Goal: Information Seeking & Learning: Understand process/instructions

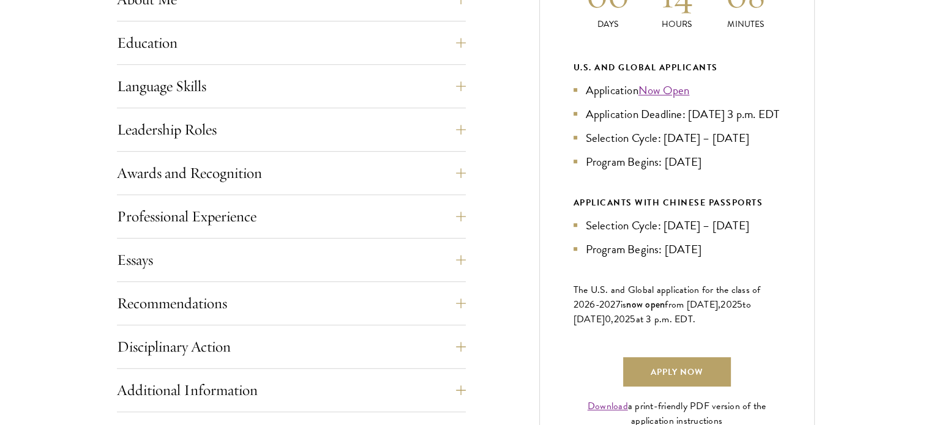
scroll to position [635, 0]
click at [468, 242] on div "Application Home Page The online application form must be completed in English.…" at bounding box center [466, 222] width 698 height 725
click at [459, 264] on button "Essays" at bounding box center [300, 258] width 349 height 29
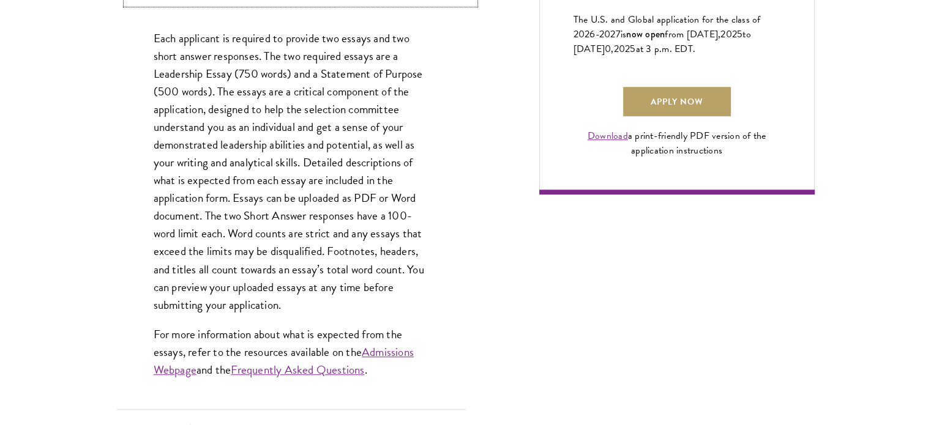
scroll to position [910, 0]
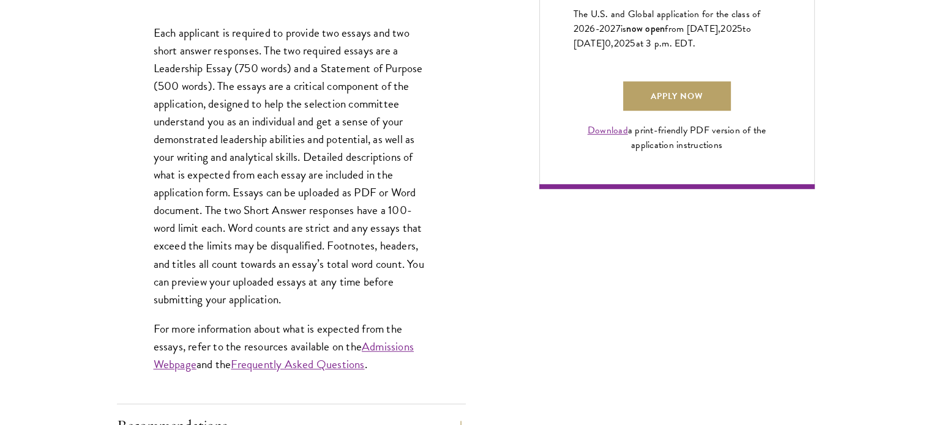
click at [354, 300] on p "Each applicant is required to provide two essays and two short answer responses…" at bounding box center [292, 166] width 276 height 285
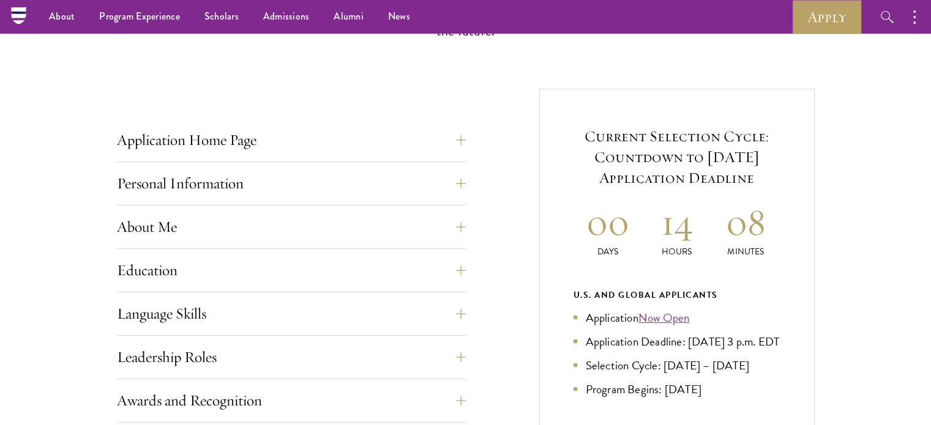
scroll to position [396, 0]
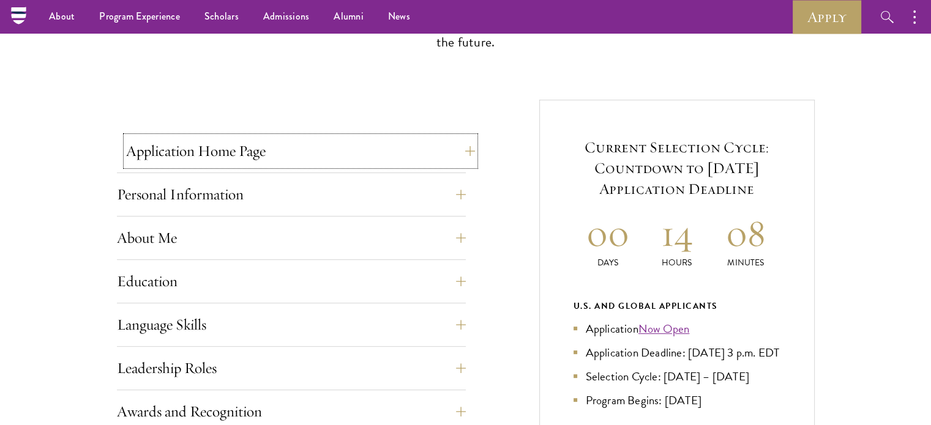
click at [460, 139] on button "Application Home Page" at bounding box center [300, 151] width 349 height 29
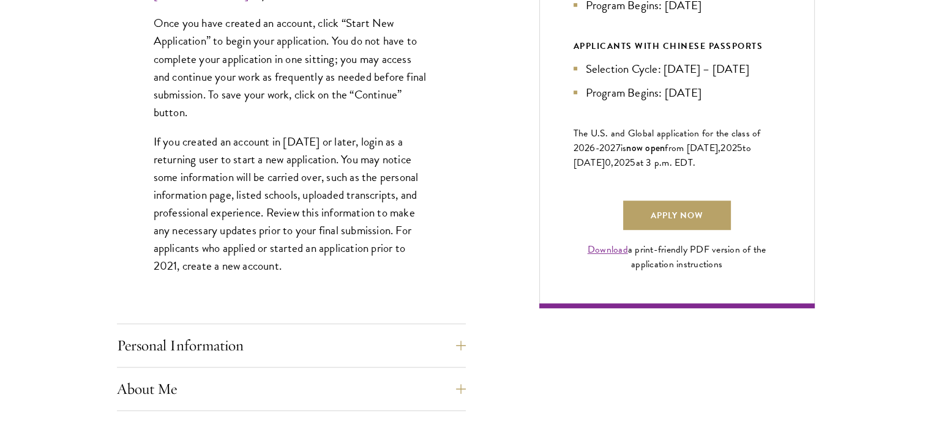
scroll to position [1074, 0]
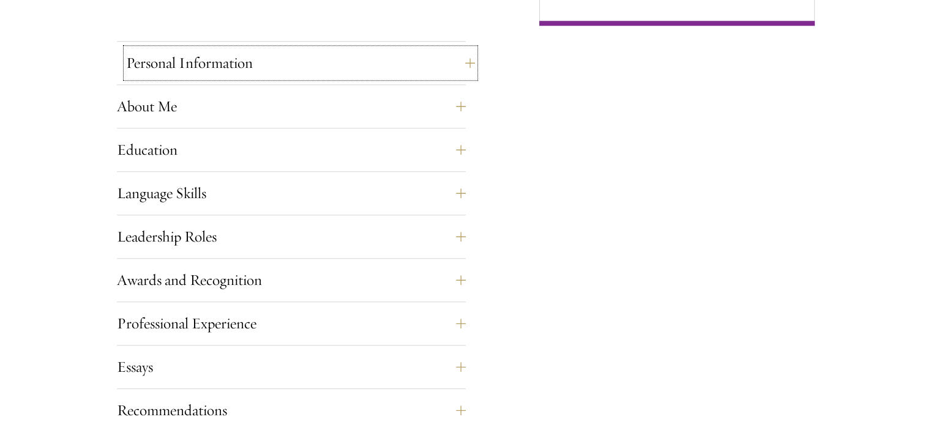
click at [460, 66] on button "Personal Information" at bounding box center [300, 62] width 349 height 29
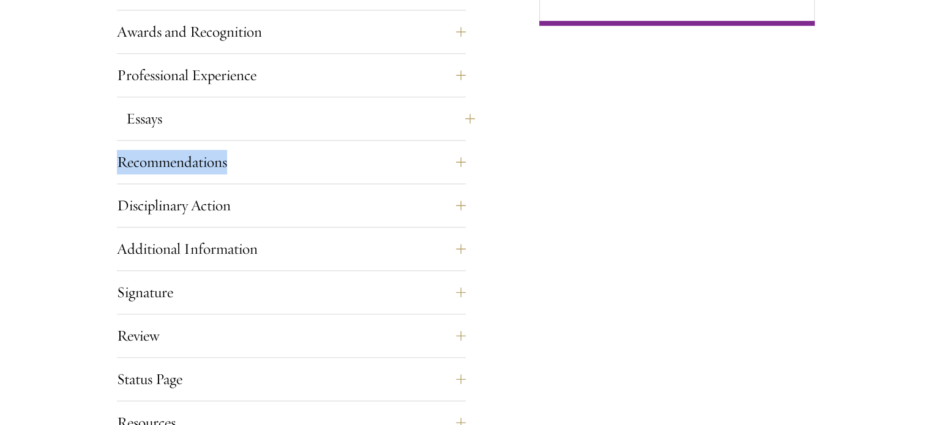
drag, startPoint x: 455, startPoint y: 143, endPoint x: 462, endPoint y: 112, distance: 31.2
click at [462, 112] on button "Essays" at bounding box center [300, 118] width 349 height 29
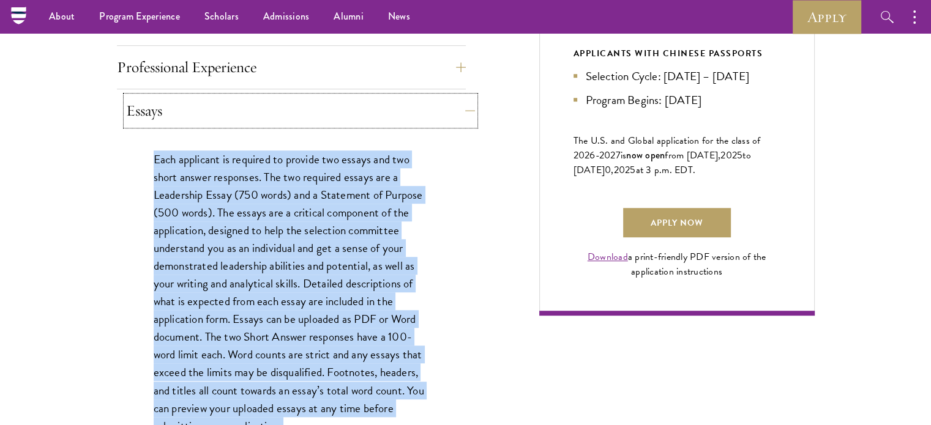
scroll to position [776, 0]
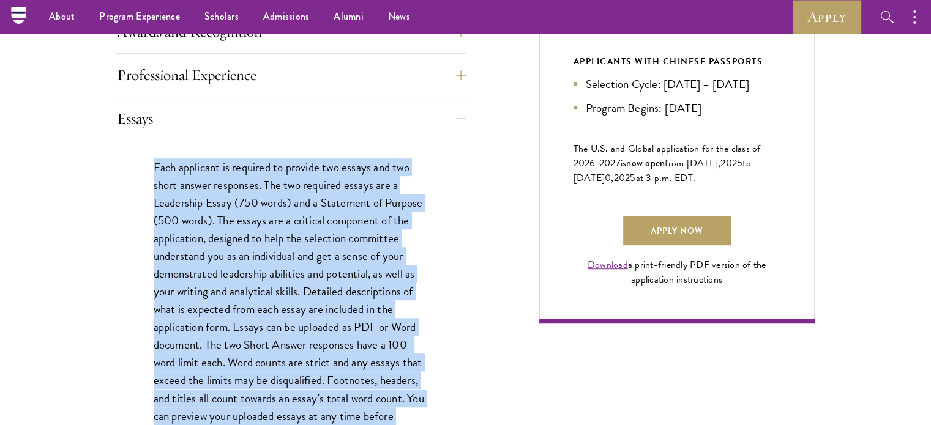
click at [429, 256] on div "Each applicant is required to provide two essays and two short answer responses…" at bounding box center [291, 339] width 349 height 399
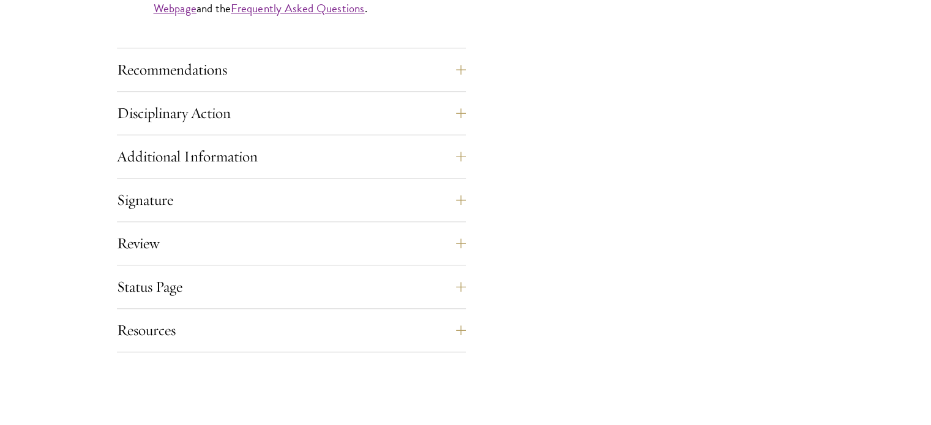
scroll to position [1268, 0]
click at [307, 231] on button "Review" at bounding box center [300, 242] width 349 height 29
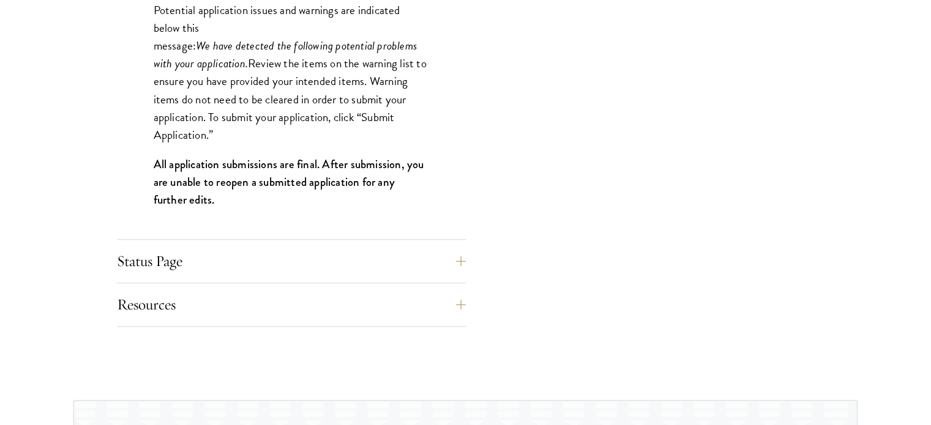
scroll to position [1293, 0]
click at [340, 290] on button "Resources" at bounding box center [300, 304] width 349 height 29
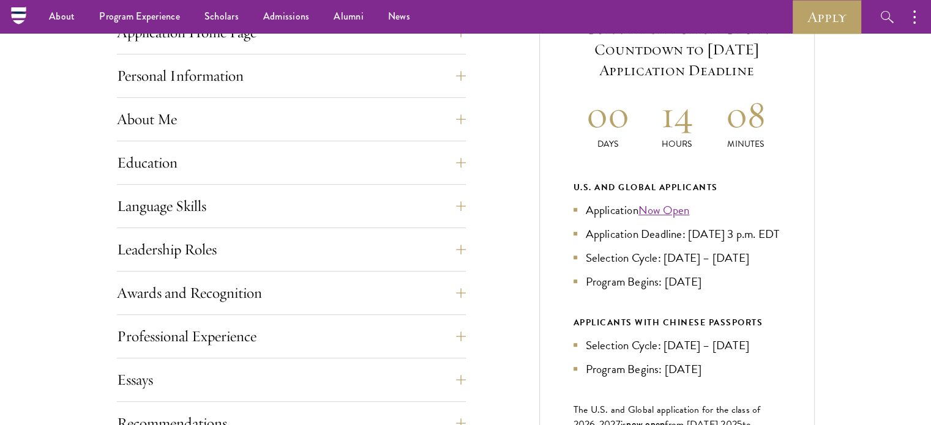
scroll to position [514, 0]
click at [366, 223] on div "Language Skills List up to three additional languages and indicate your level o…" at bounding box center [291, 210] width 349 height 37
click at [367, 253] on button "Leadership Roles" at bounding box center [300, 250] width 349 height 29
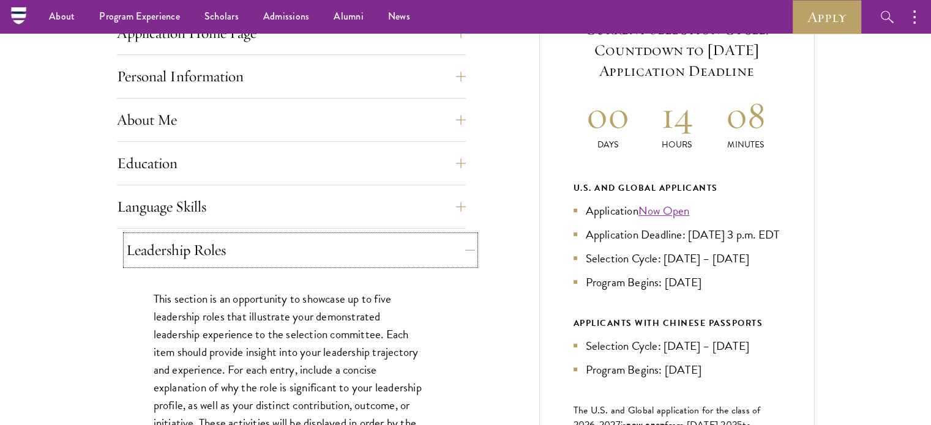
click at [367, 253] on button "Leadership Roles" at bounding box center [300, 250] width 349 height 29
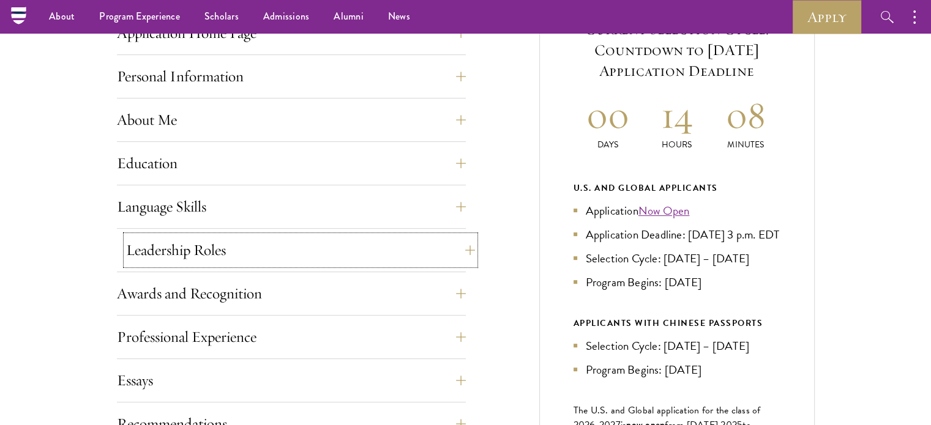
scroll to position [299, 0]
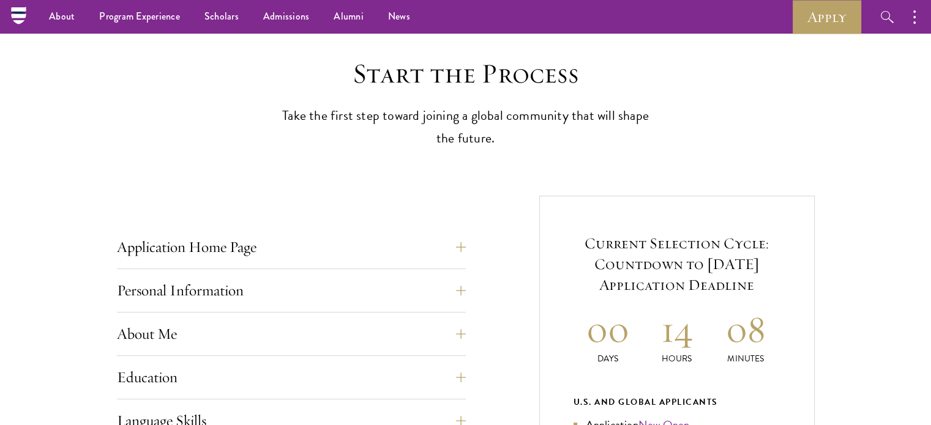
click at [357, 309] on div "Personal Information This section requests applicant biographical and contact i…" at bounding box center [291, 294] width 349 height 37
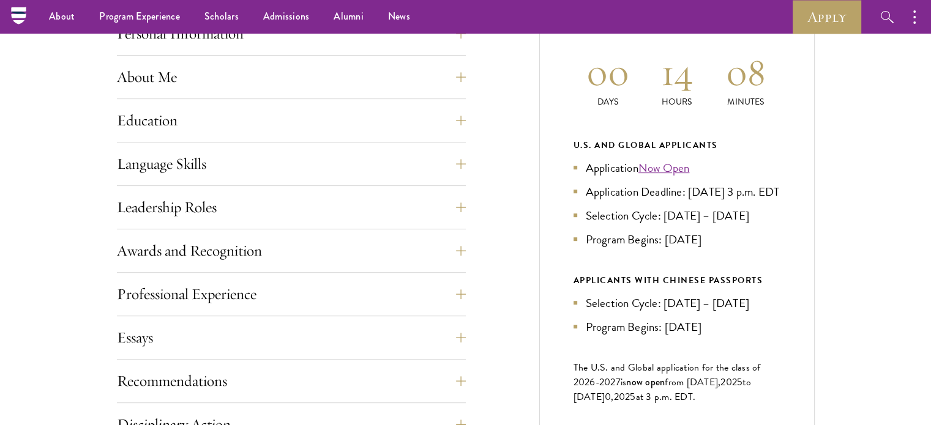
scroll to position [492, 0]
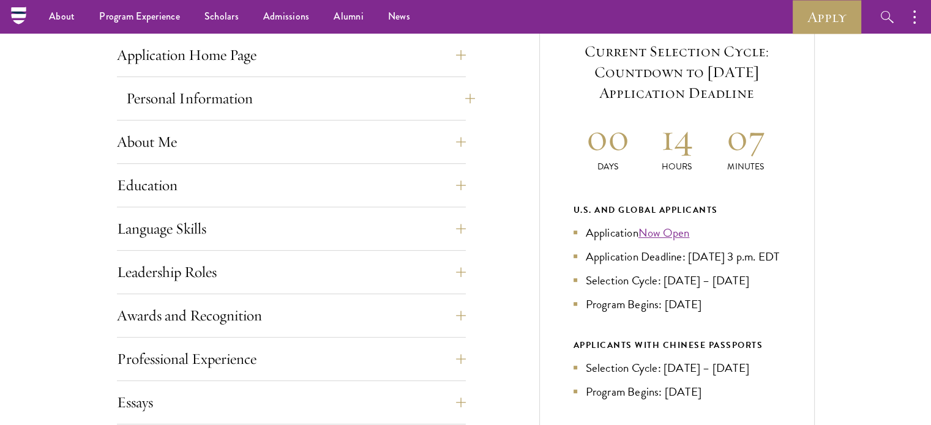
drag, startPoint x: 436, startPoint y: 114, endPoint x: 448, endPoint y: 102, distance: 17.3
click at [448, 102] on div "Personal Information This section requests applicant biographical and contact i…" at bounding box center [291, 102] width 349 height 37
click at [448, 102] on button "Personal Information" at bounding box center [300, 98] width 349 height 29
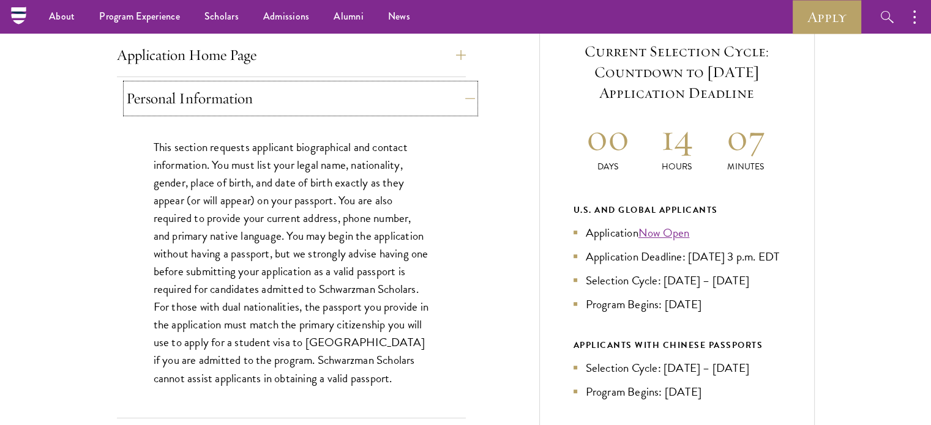
click at [448, 102] on button "Personal Information" at bounding box center [300, 98] width 349 height 29
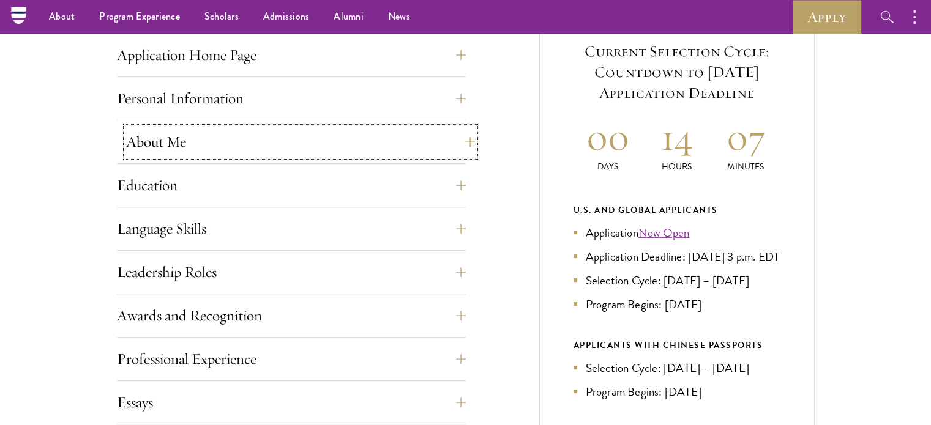
click at [438, 141] on button "About Me" at bounding box center [300, 141] width 349 height 29
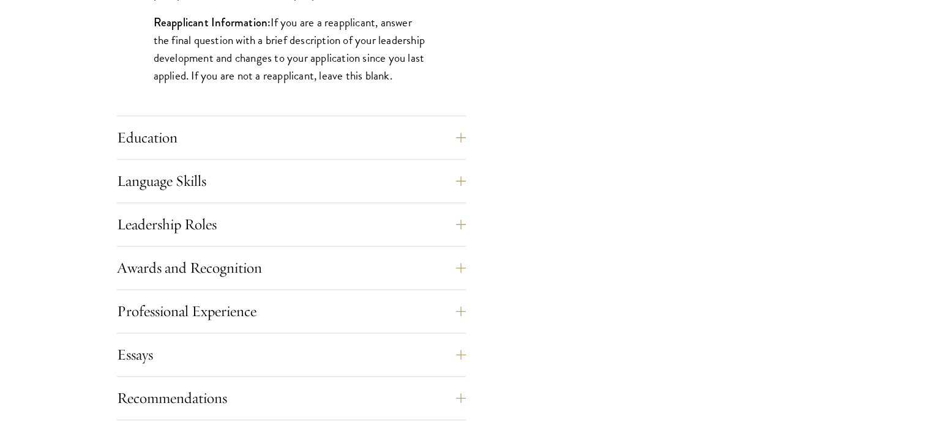
scroll to position [1134, 0]
click at [438, 141] on button "Education" at bounding box center [291, 136] width 349 height 29
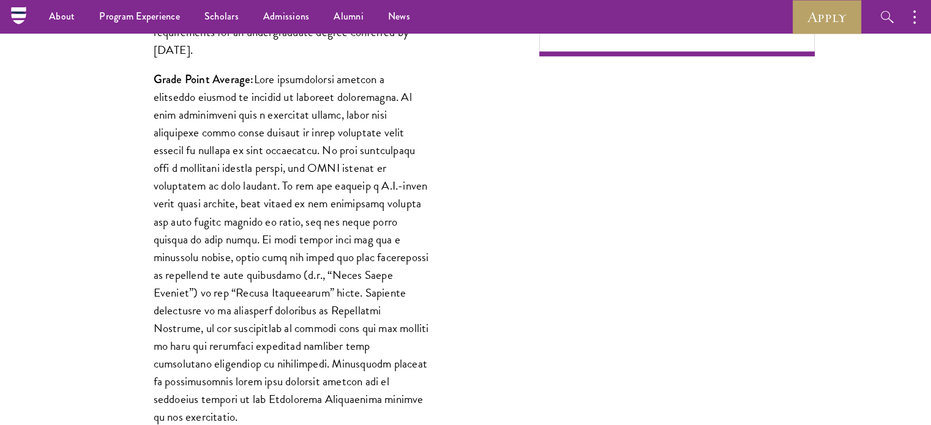
scroll to position [1043, 0]
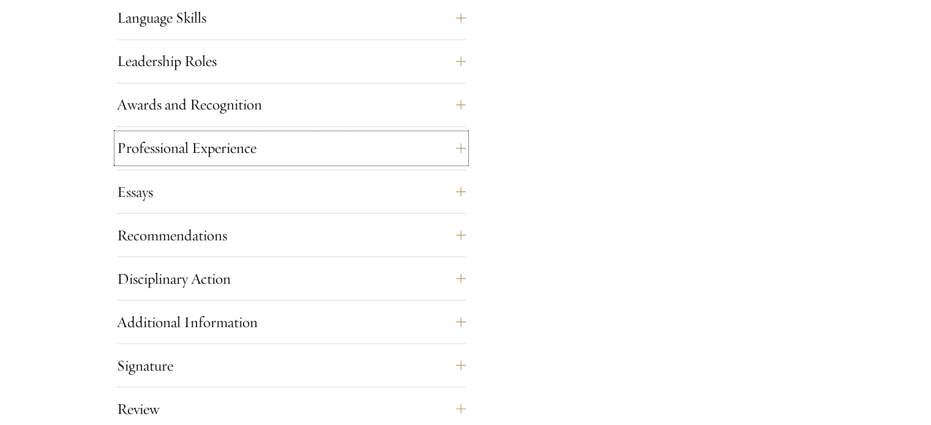
click at [438, 141] on button "Professional Experience" at bounding box center [291, 147] width 349 height 29
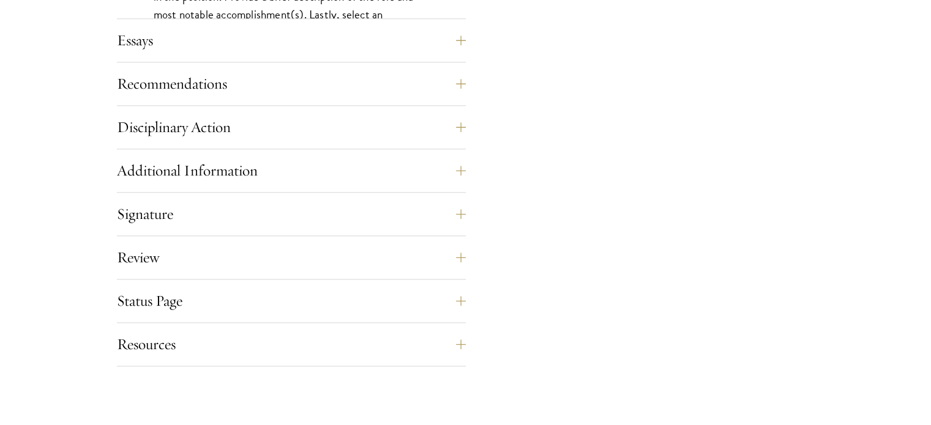
scroll to position [1224, 0]
click at [442, 94] on button "Recommendations" at bounding box center [300, 82] width 349 height 29
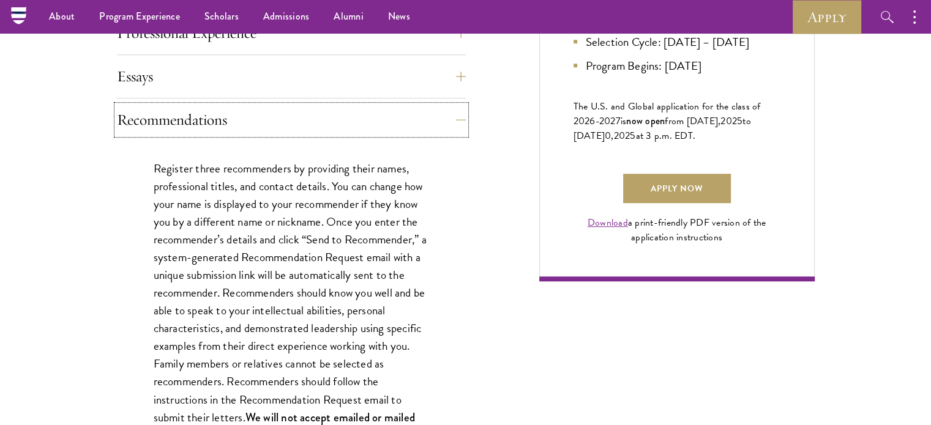
scroll to position [782, 0]
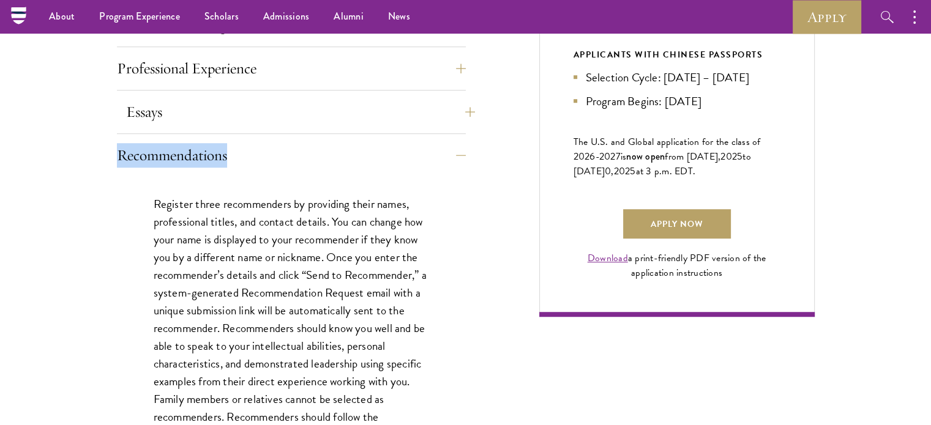
drag, startPoint x: 437, startPoint y: 133, endPoint x: 451, endPoint y: 114, distance: 23.1
click at [451, 114] on button "Essays" at bounding box center [300, 111] width 349 height 29
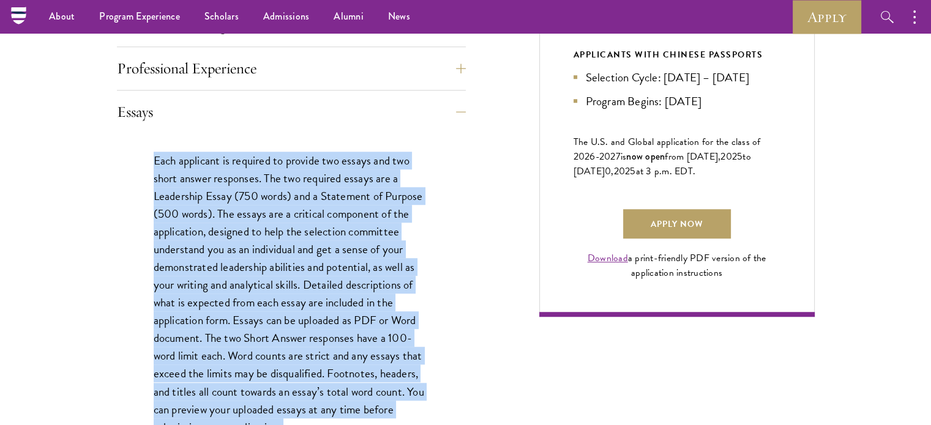
click at [438, 227] on div "Each applicant is required to provide two essays and two short answer responses…" at bounding box center [291, 332] width 349 height 399
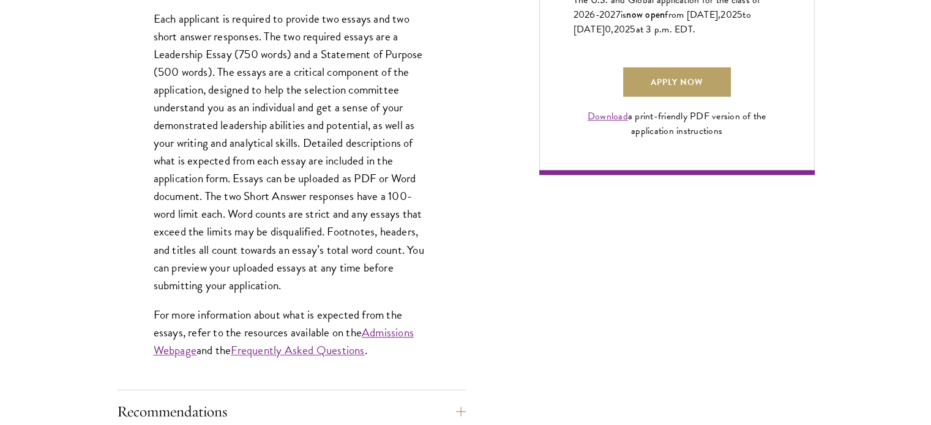
scroll to position [992, 0]
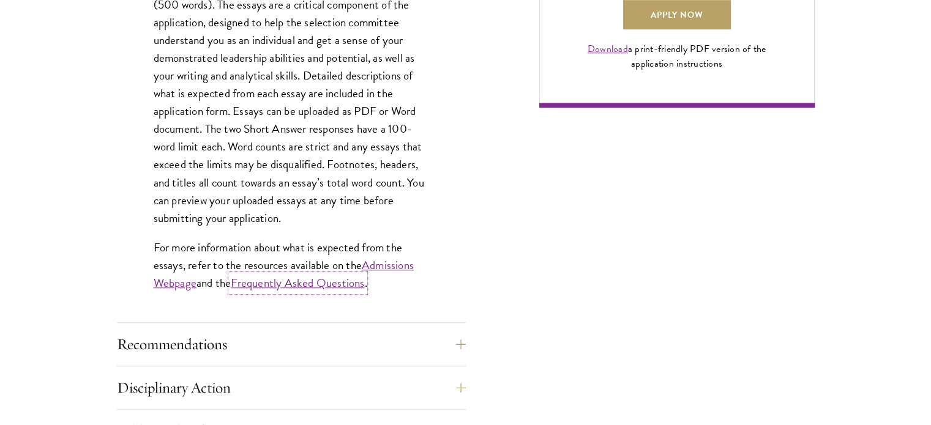
click at [356, 283] on link "Frequently Asked Questions" at bounding box center [297, 283] width 133 height 18
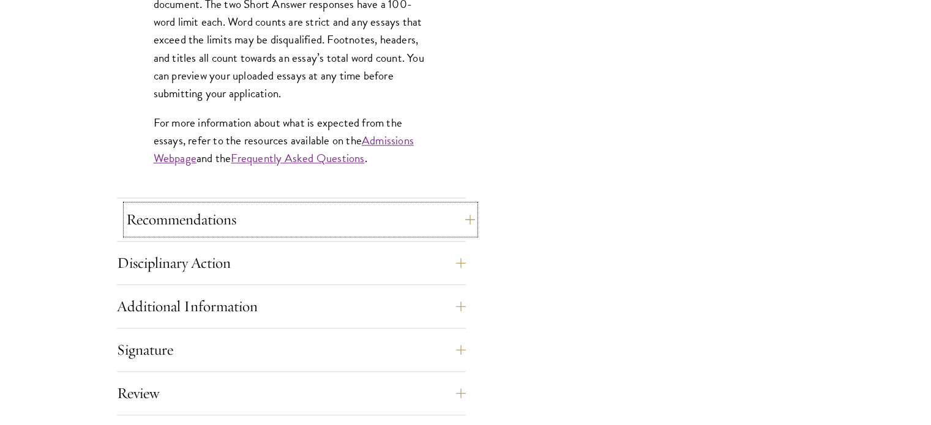
click at [364, 208] on button "Recommendations" at bounding box center [300, 219] width 349 height 29
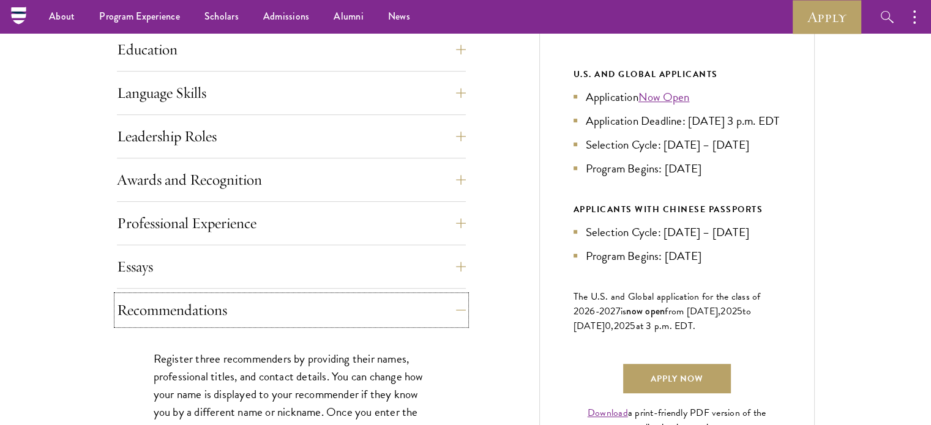
scroll to position [602, 0]
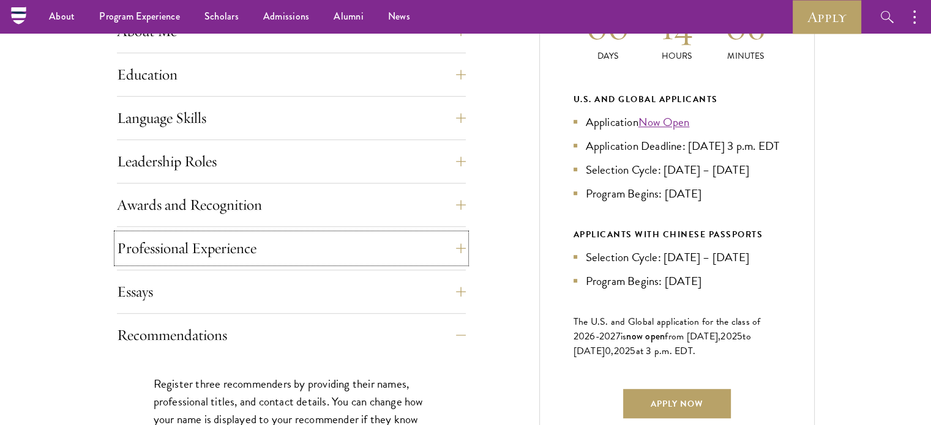
click at [361, 254] on button "Professional Experience" at bounding box center [291, 248] width 349 height 29
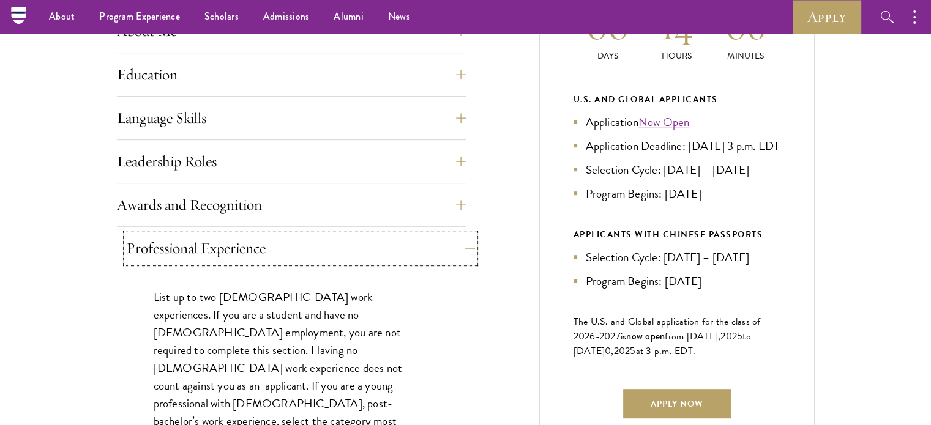
click at [373, 258] on button "Professional Experience" at bounding box center [300, 248] width 349 height 29
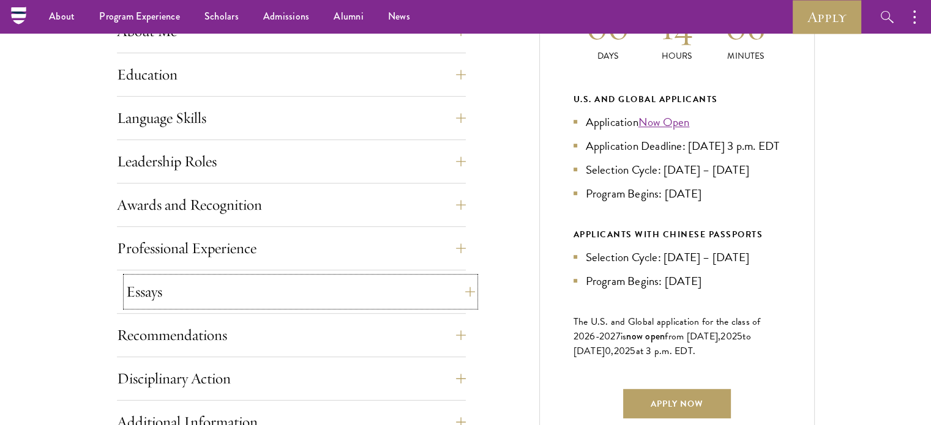
click at [366, 296] on button "Essays" at bounding box center [300, 291] width 349 height 29
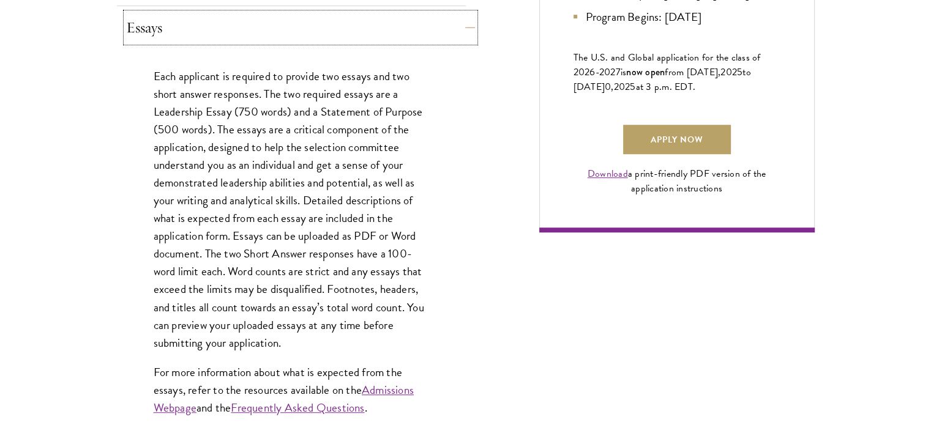
scroll to position [869, 0]
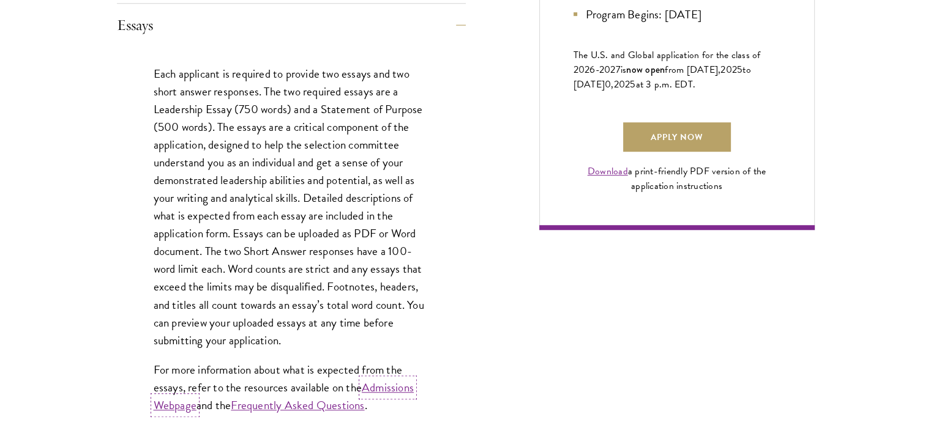
click at [380, 386] on link "Admissions Webpage" at bounding box center [284, 397] width 260 height 36
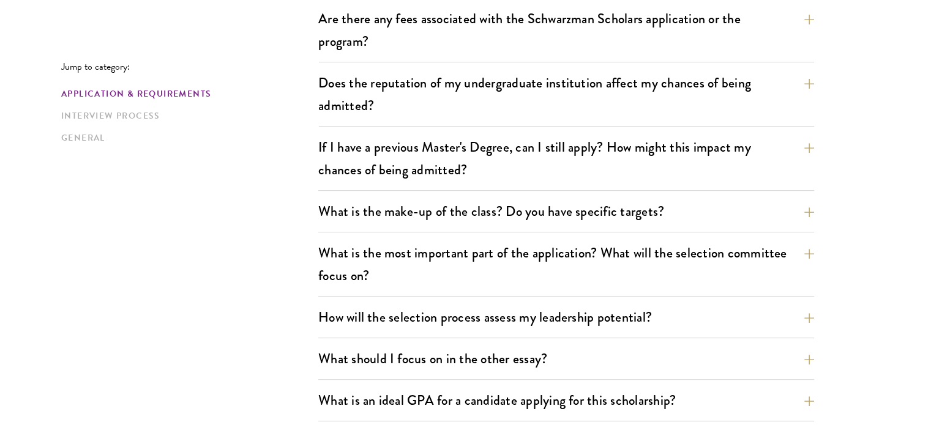
scroll to position [491, 0]
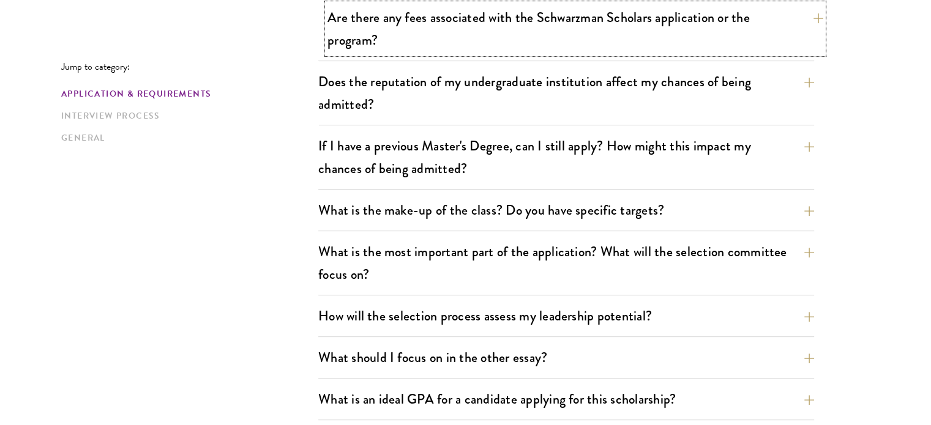
click at [601, 26] on button "Are there any fees associated with the Schwarzman Scholars application or the p…" at bounding box center [576, 29] width 496 height 50
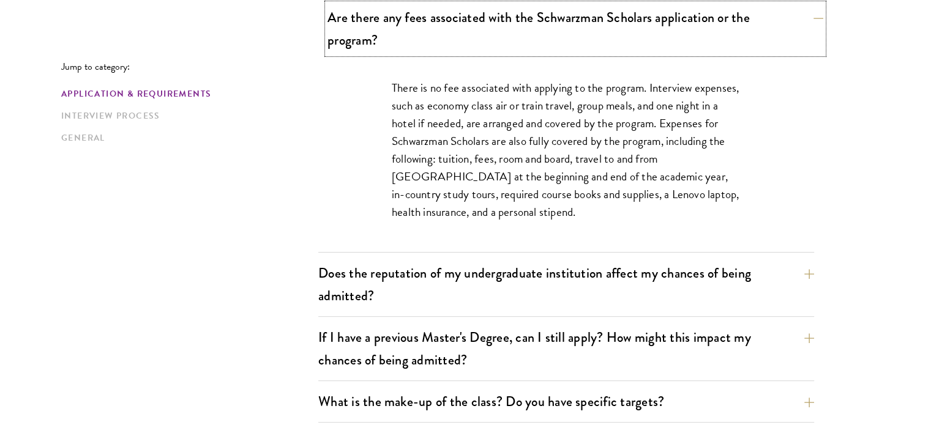
click at [601, 26] on button "Are there any fees associated with the Schwarzman Scholars application or the p…" at bounding box center [576, 29] width 496 height 50
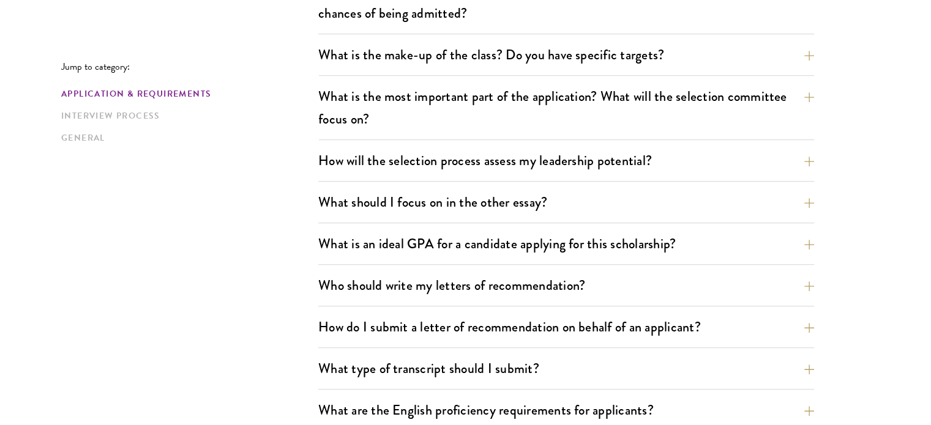
scroll to position [648, 0]
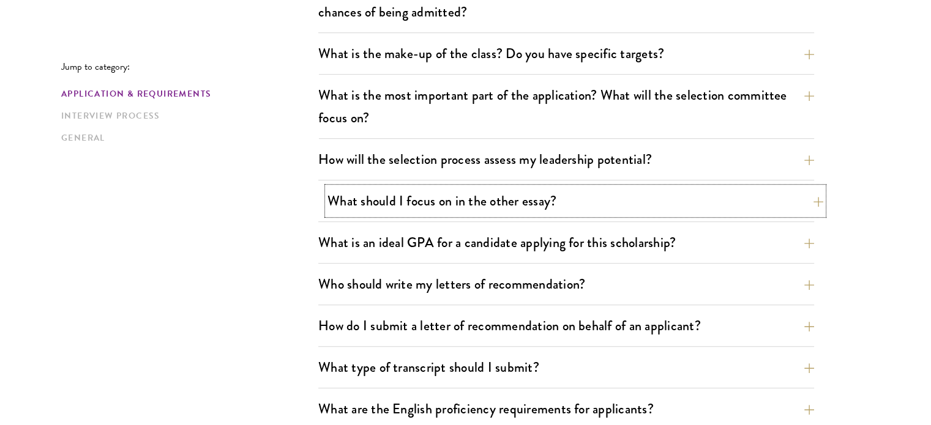
click at [563, 200] on button "What should I focus on in the other essay?" at bounding box center [576, 201] width 496 height 28
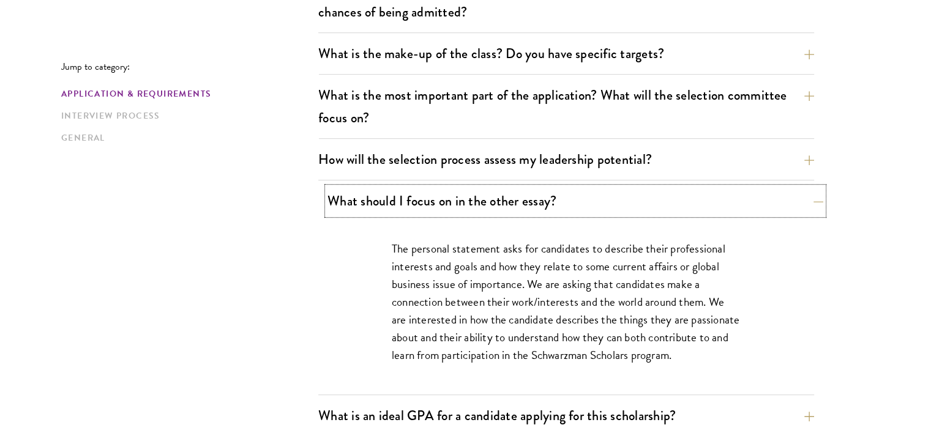
click at [563, 200] on button "What should I focus on in the other essay?" at bounding box center [576, 201] width 496 height 28
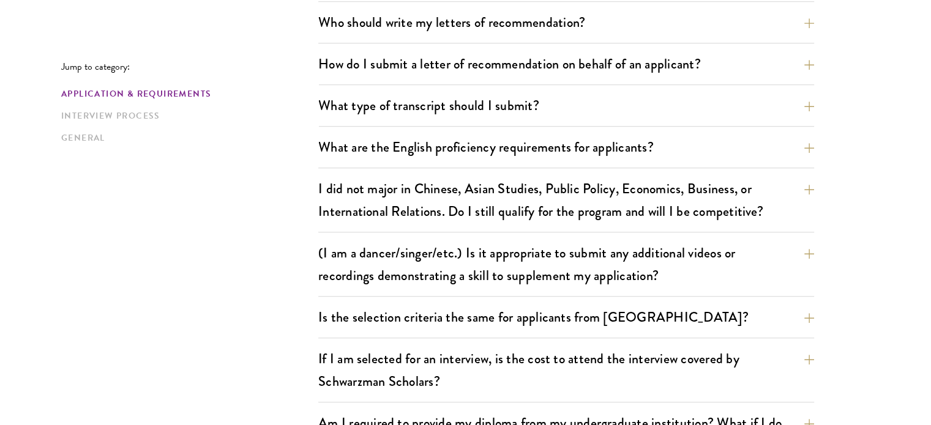
scroll to position [910, 0]
click at [605, 102] on button "What type of transcript should I submit?" at bounding box center [576, 105] width 496 height 28
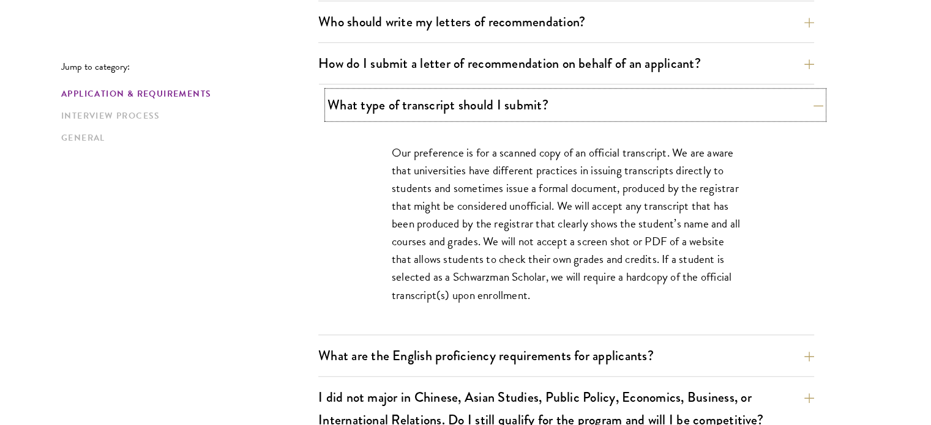
click at [605, 102] on button "What type of transcript should I submit?" at bounding box center [576, 105] width 496 height 28
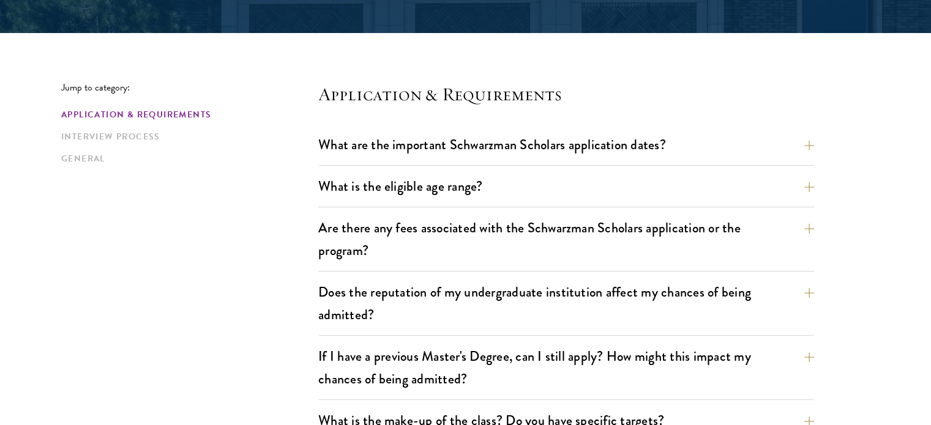
scroll to position [462, 0]
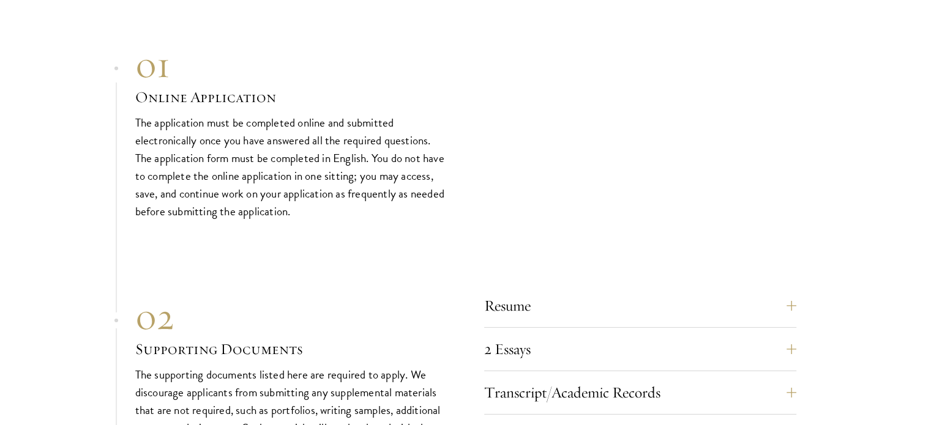
scroll to position [3840, 0]
click at [544, 346] on button "2 Essays" at bounding box center [649, 348] width 312 height 29
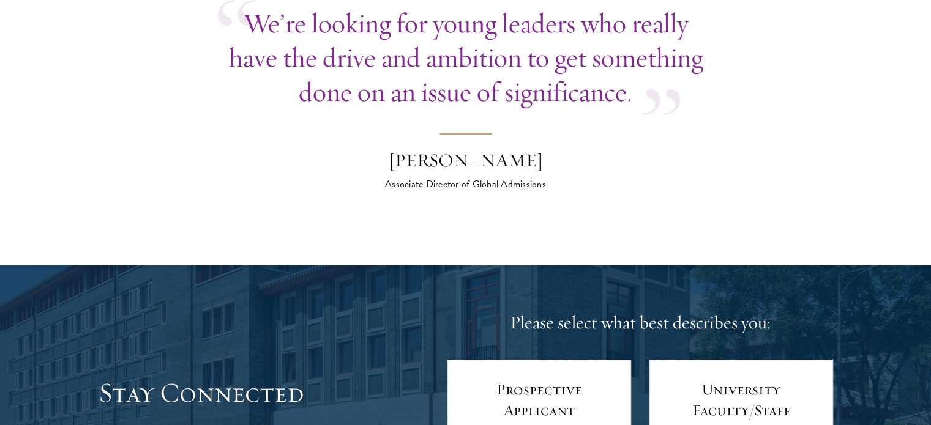
scroll to position [4941, 0]
